Goal: Information Seeking & Learning: Compare options

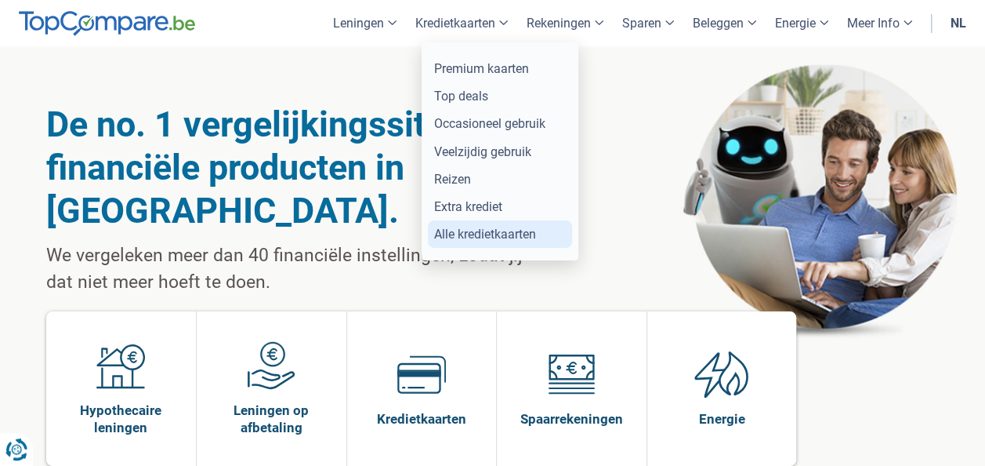
click at [477, 229] on link "Alle kredietkaarten" at bounding box center [500, 233] width 144 height 27
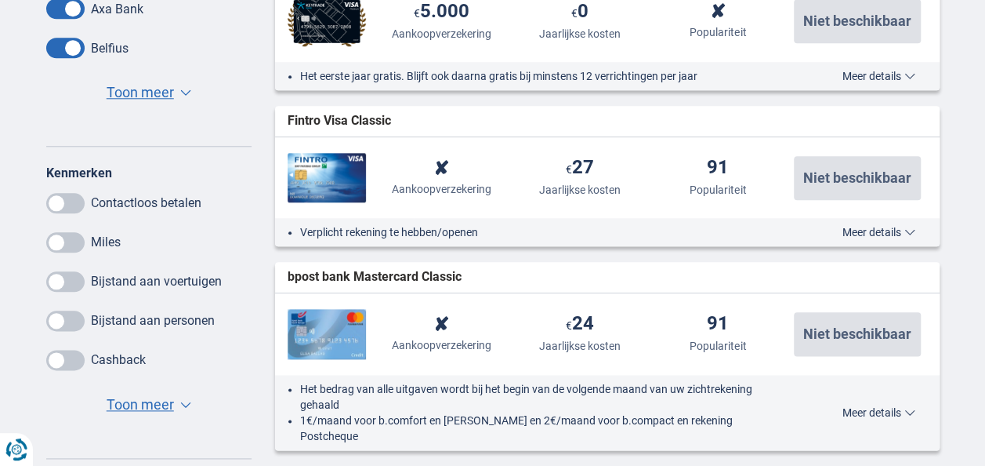
click at [155, 400] on span "Toon meer" at bounding box center [140, 404] width 67 height 20
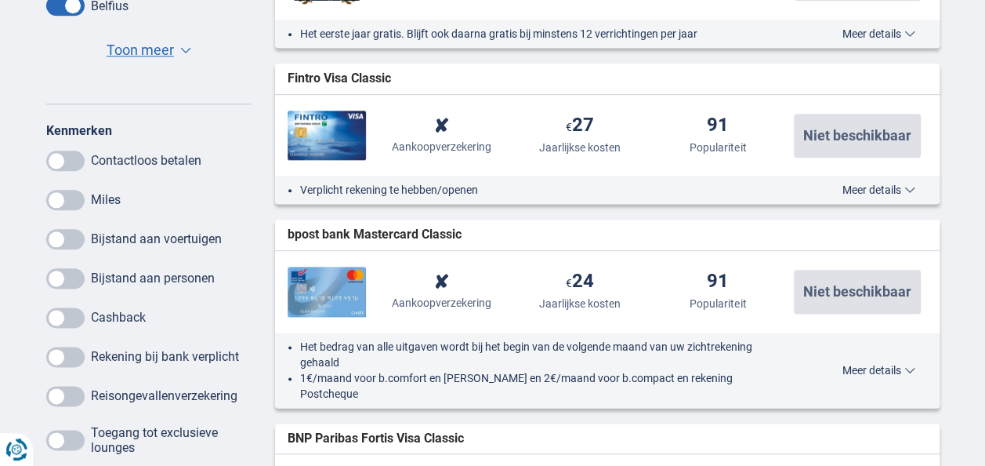
scroll to position [862, 0]
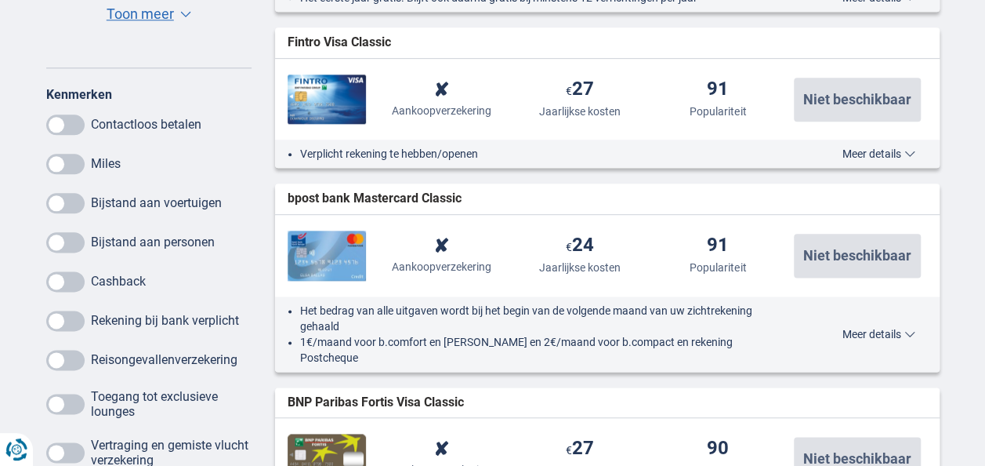
click at [63, 246] on span at bounding box center [65, 242] width 38 height 20
click at [0, 0] on input "checkbox" at bounding box center [0, 0] width 0 height 0
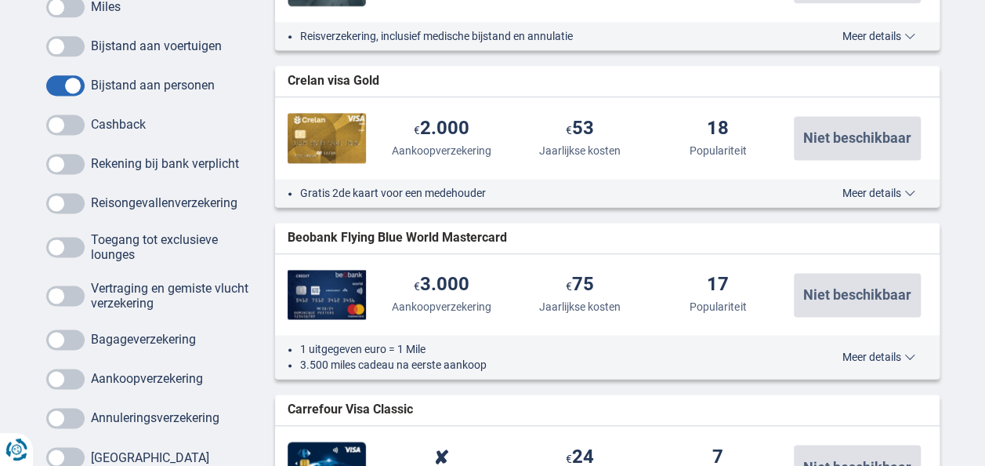
scroll to position [1019, 0]
click at [68, 201] on span at bounding box center [65, 203] width 38 height 20
click at [0, 0] on input "checkbox" at bounding box center [0, 0] width 0 height 0
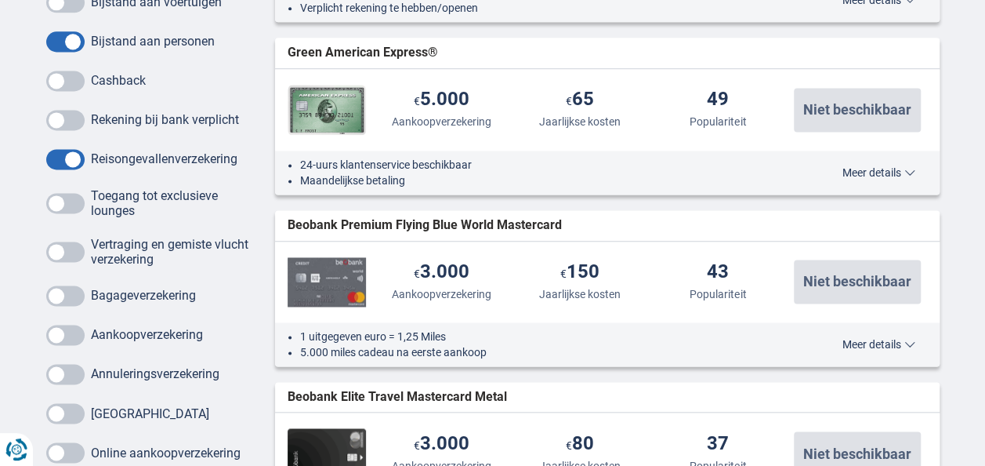
scroll to position [1098, 0]
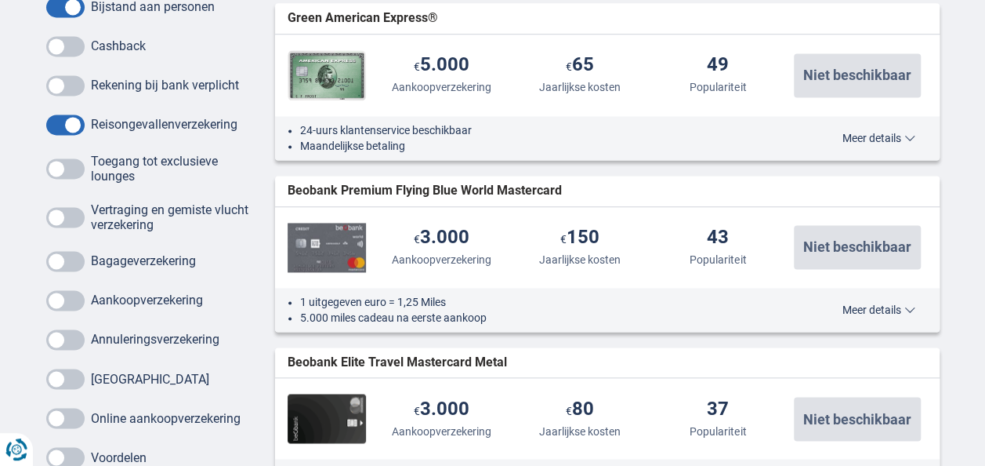
click at [65, 264] on span at bounding box center [65, 261] width 38 height 20
click at [0, 0] on input "checkbox" at bounding box center [0, 0] width 0 height 0
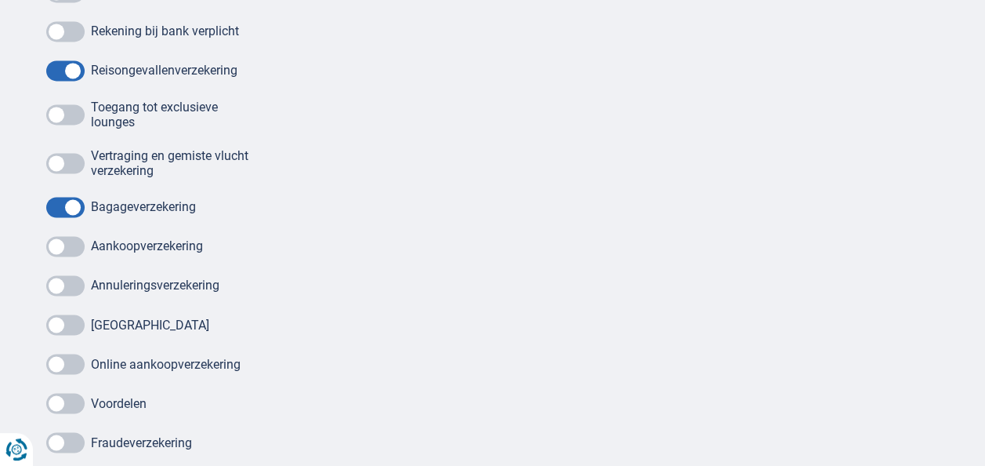
scroll to position [1176, 0]
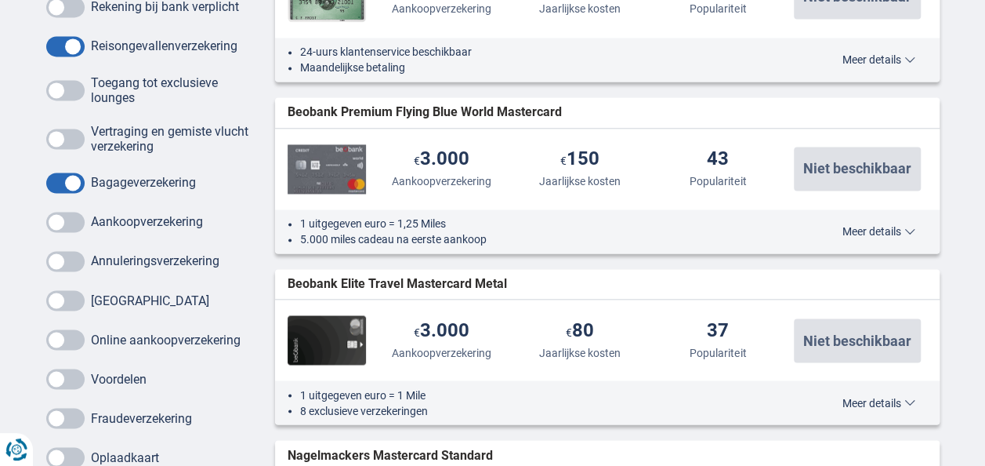
click at [63, 262] on span at bounding box center [65, 261] width 38 height 20
click at [0, 0] on input "checkbox" at bounding box center [0, 0] width 0 height 0
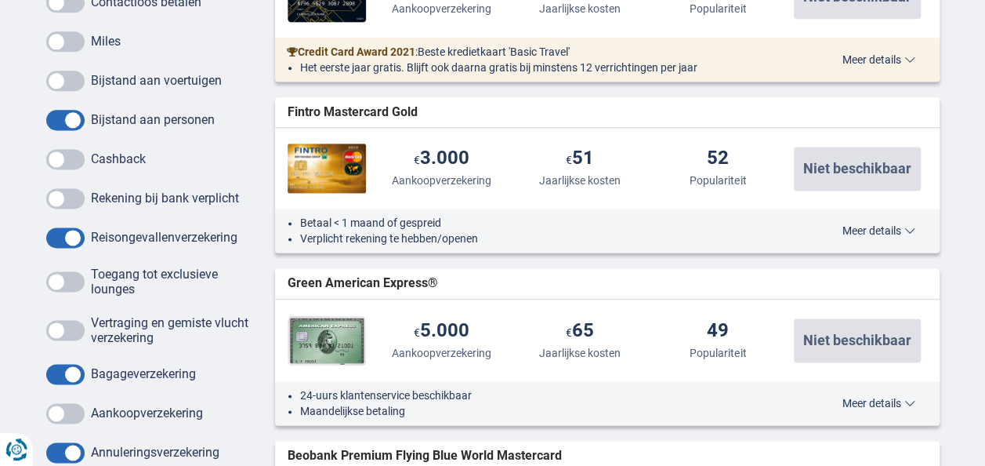
scroll to position [1019, 0]
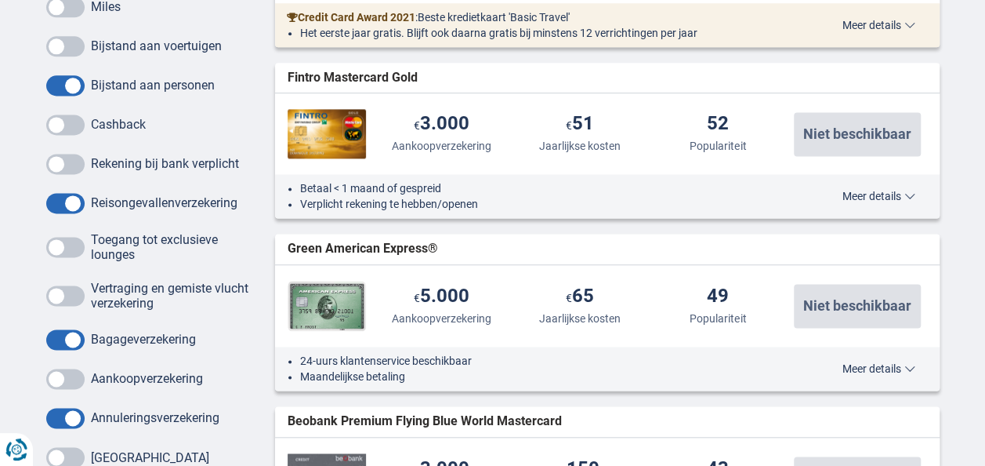
click at [892, 191] on span "Meer details" at bounding box center [879, 196] width 73 height 11
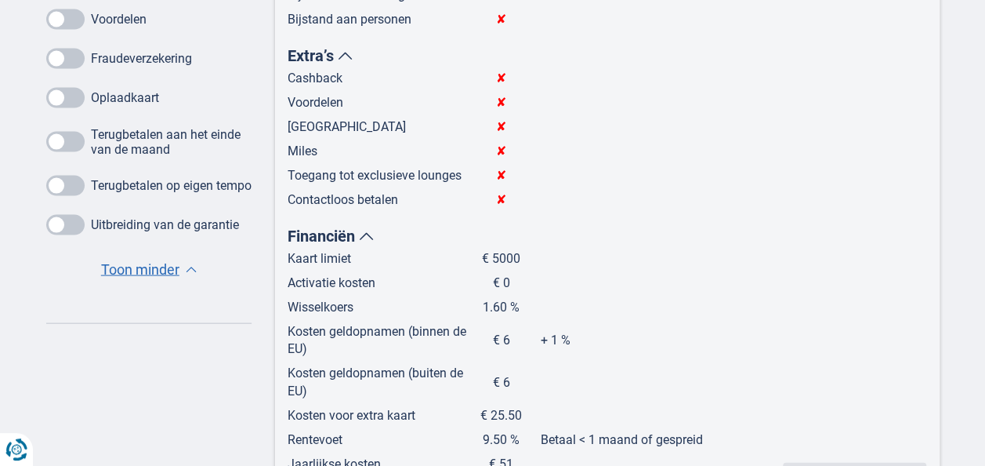
scroll to position [1568, 0]
